Goal: Task Accomplishment & Management: Understand process/instructions

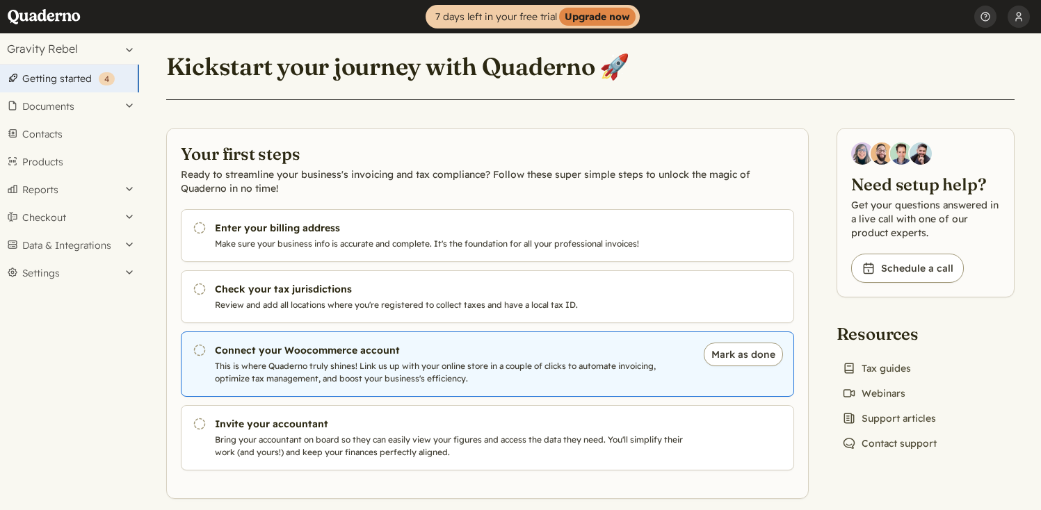
click at [381, 359] on link "Pending Connect your Woocommerce account This is where Quaderno truly shines! L…" at bounding box center [487, 364] width 613 height 65
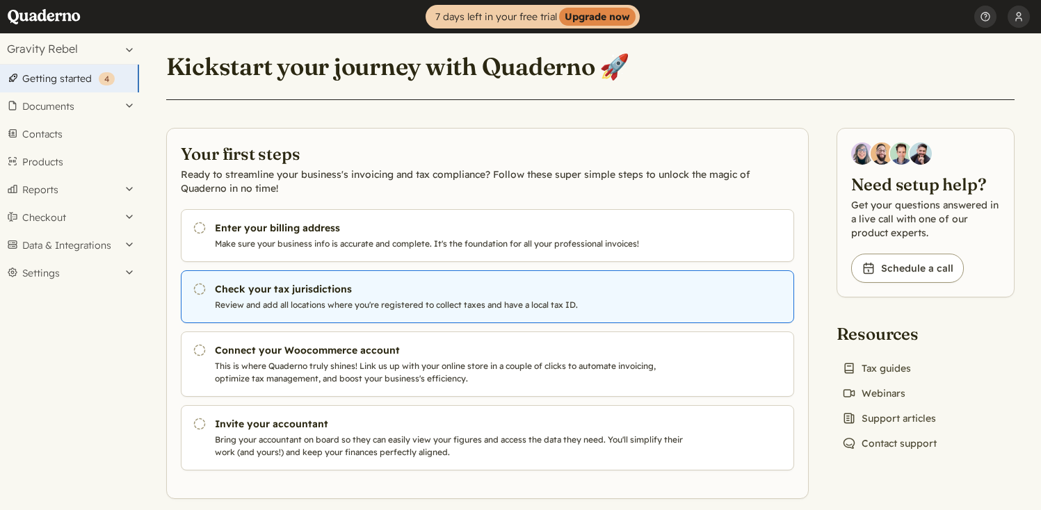
click at [353, 299] on p "Review and add all locations where you're registered to collect taxes and have …" at bounding box center [452, 305] width 474 height 13
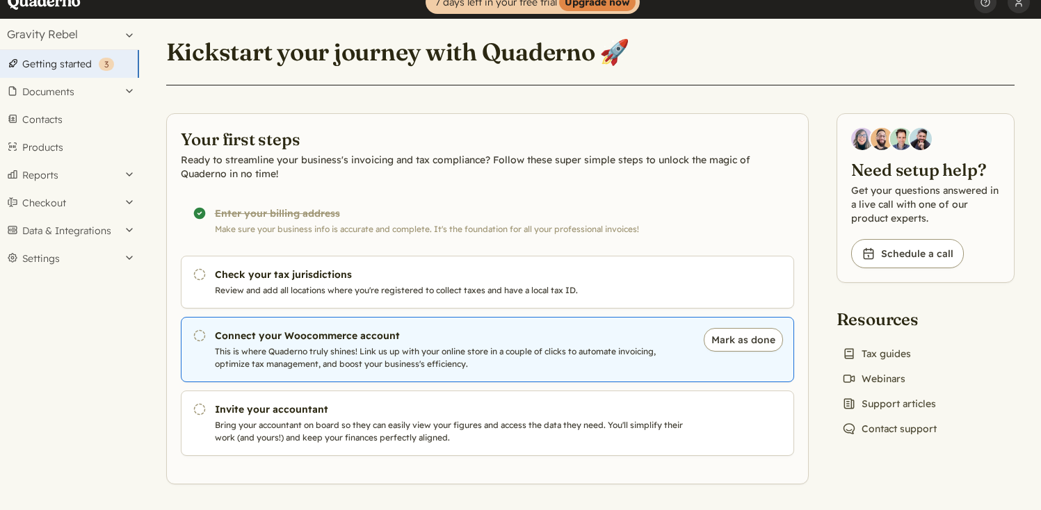
scroll to position [17, 0]
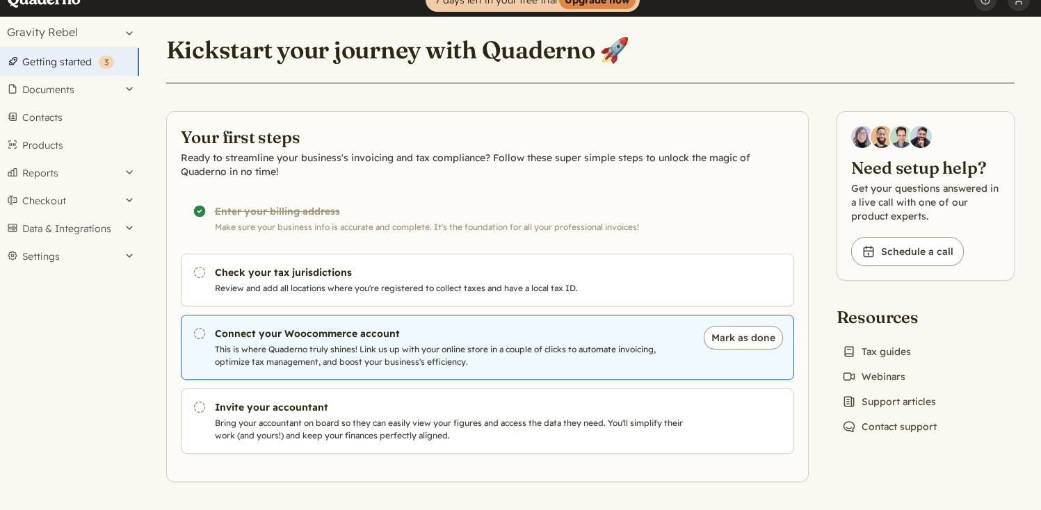
click at [536, 338] on h3 "Connect your Woocommerce account" at bounding box center [452, 334] width 474 height 14
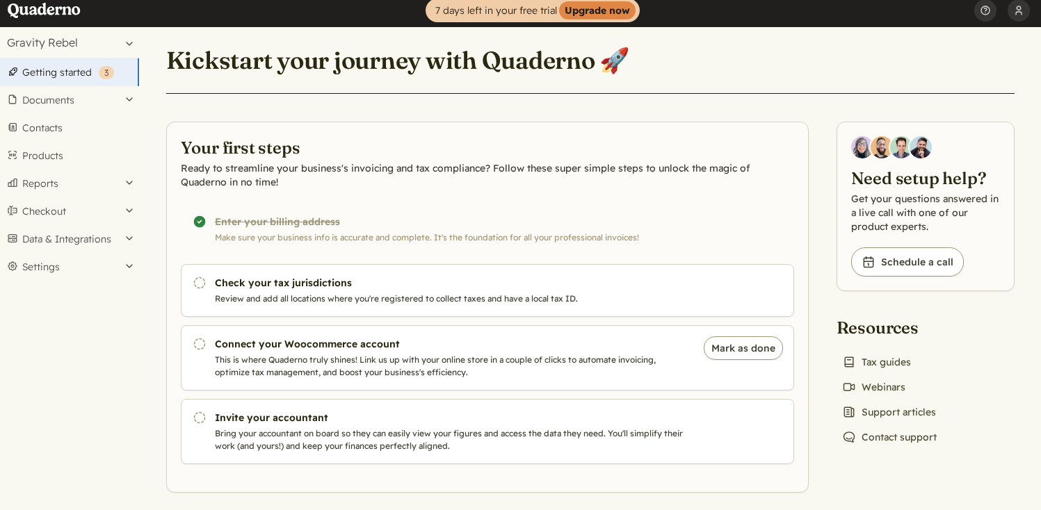
scroll to position [0, 0]
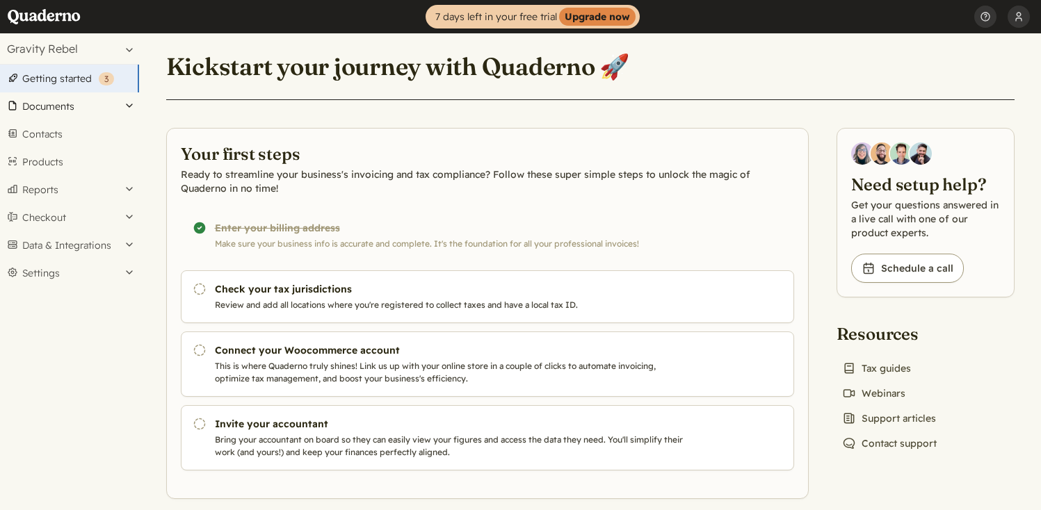
click at [60, 112] on button "Documents" at bounding box center [69, 106] width 139 height 28
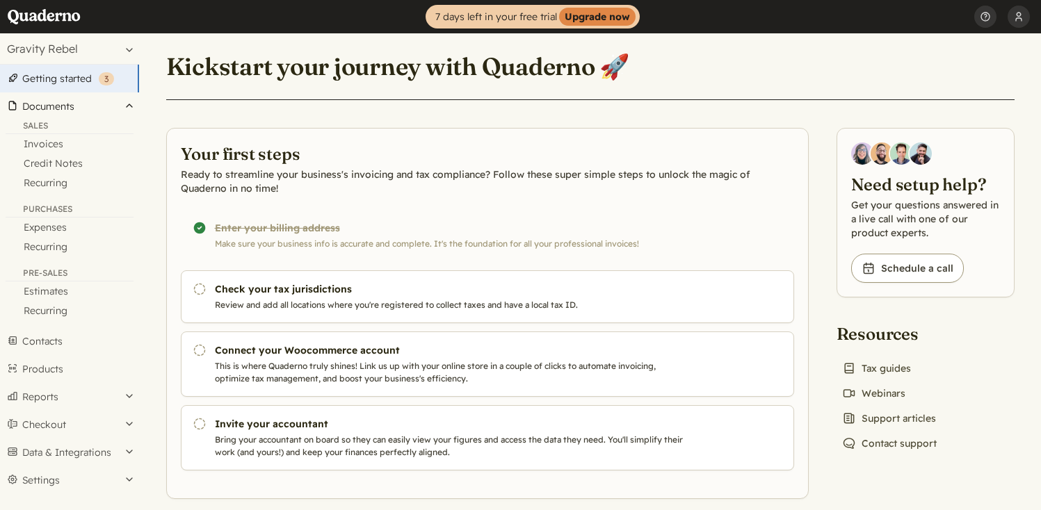
click at [136, 115] on button "Documents" at bounding box center [69, 106] width 139 height 28
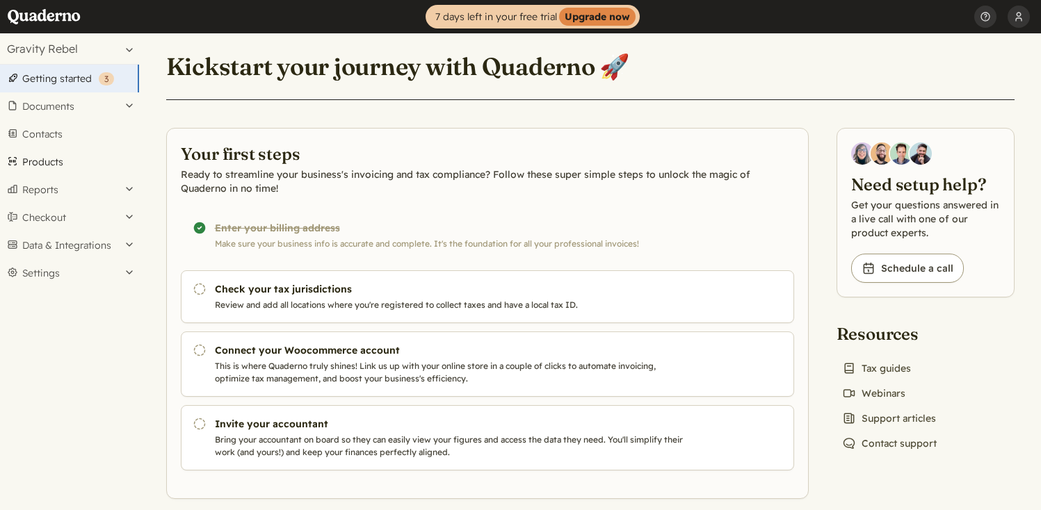
click at [76, 166] on link "Products" at bounding box center [69, 162] width 139 height 28
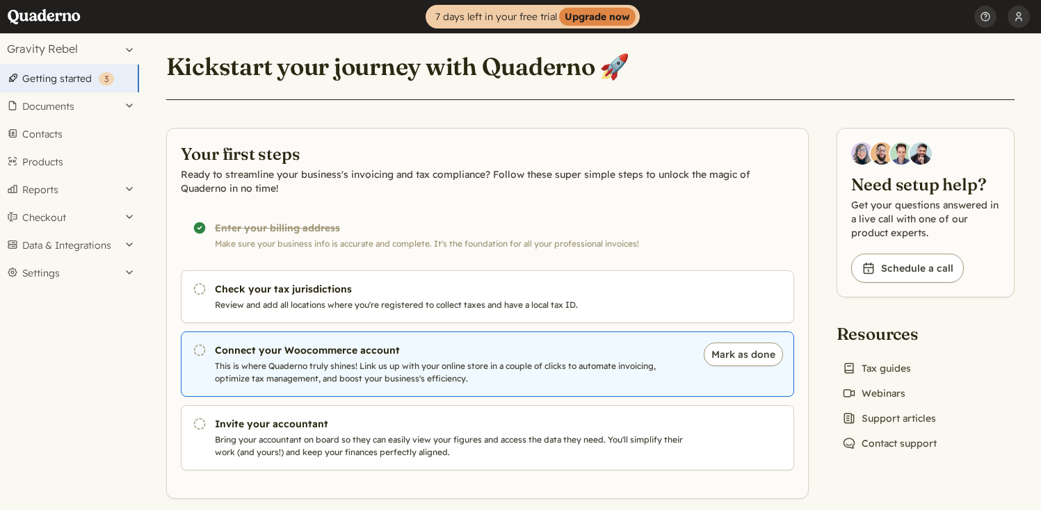
click at [197, 350] on icon "Pending" at bounding box center [200, 350] width 14 height 14
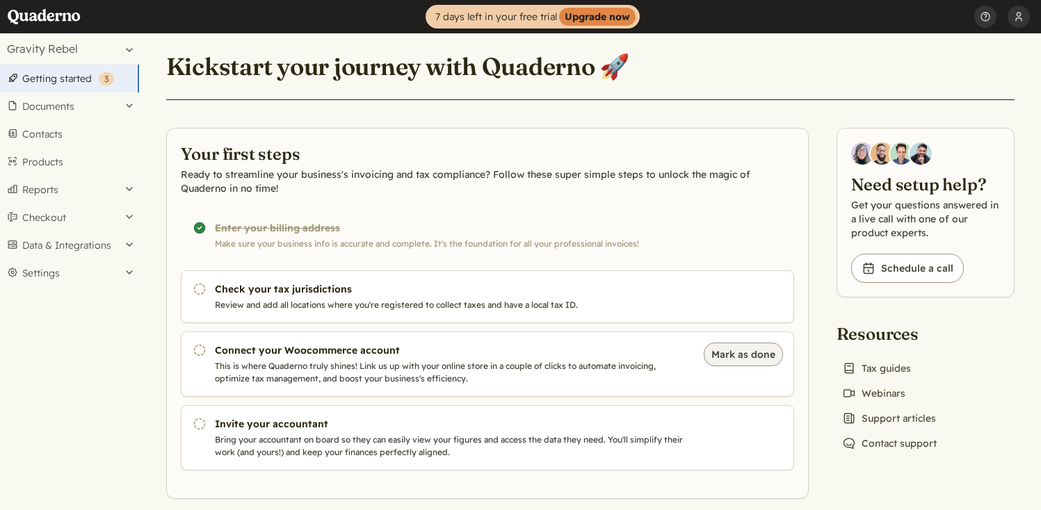
click at [724, 359] on button "Mark as done" at bounding box center [742, 355] width 79 height 24
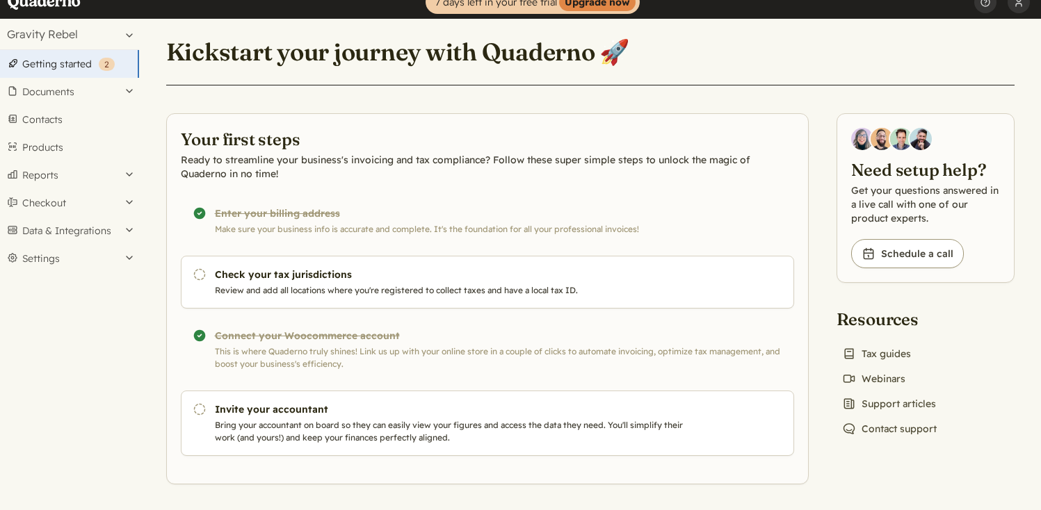
scroll to position [17, 0]
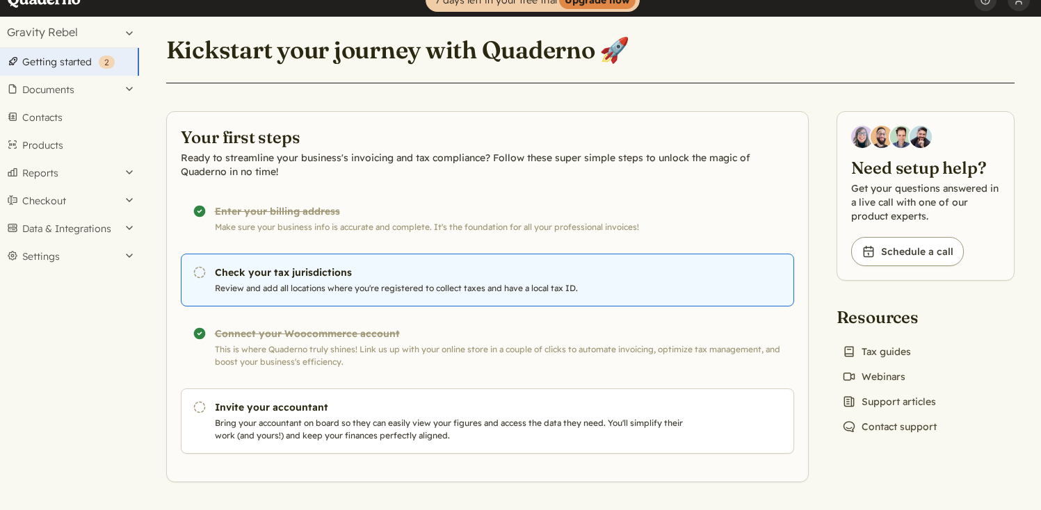
click at [323, 275] on h3 "Check your tax jurisdictions" at bounding box center [452, 273] width 474 height 14
